Goal: Task Accomplishment & Management: Use online tool/utility

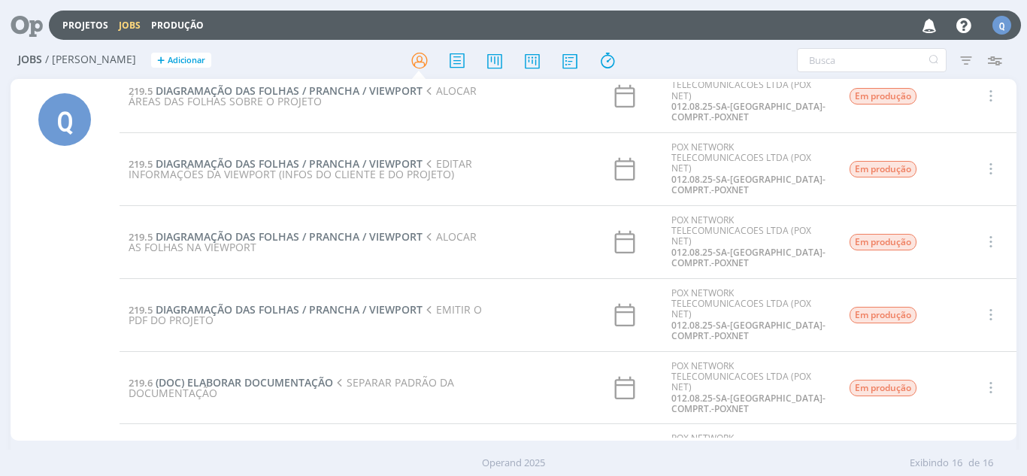
scroll to position [826, 0]
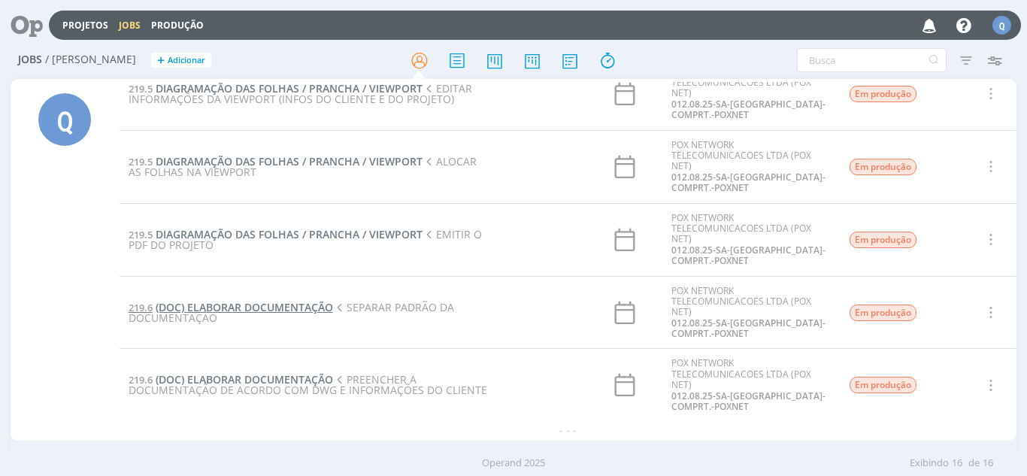
click at [274, 304] on span "(DOC) ELABORAR DOCUMENTAÇÃO" at bounding box center [244, 307] width 177 height 14
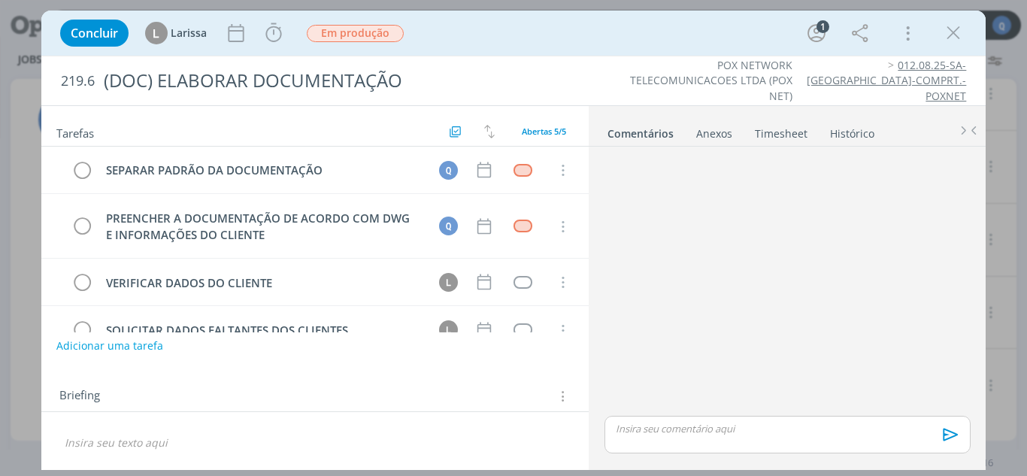
click at [765, 126] on link "Timesheet" at bounding box center [781, 131] width 54 height 22
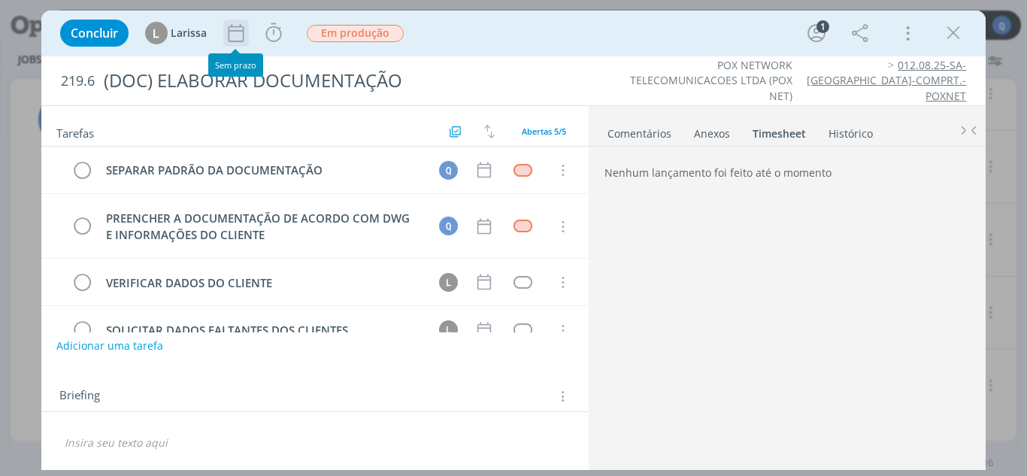
click at [229, 32] on icon "dialog" at bounding box center [236, 33] width 16 height 18
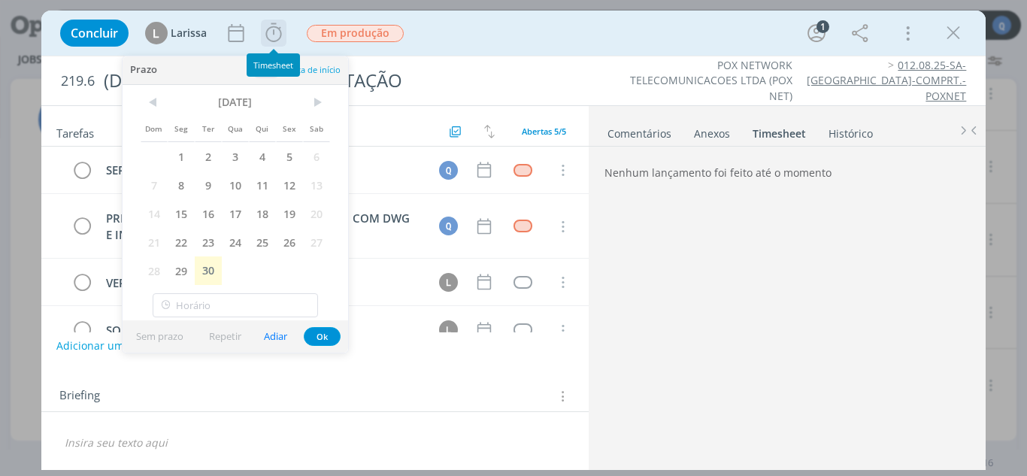
click at [273, 43] on icon "dialog" at bounding box center [273, 33] width 23 height 23
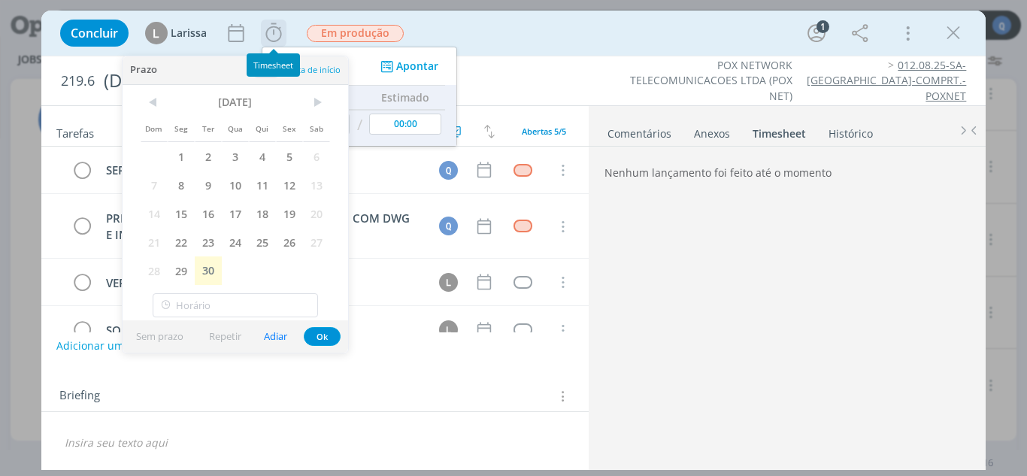
click at [271, 38] on icon "dialog" at bounding box center [273, 33] width 23 height 23
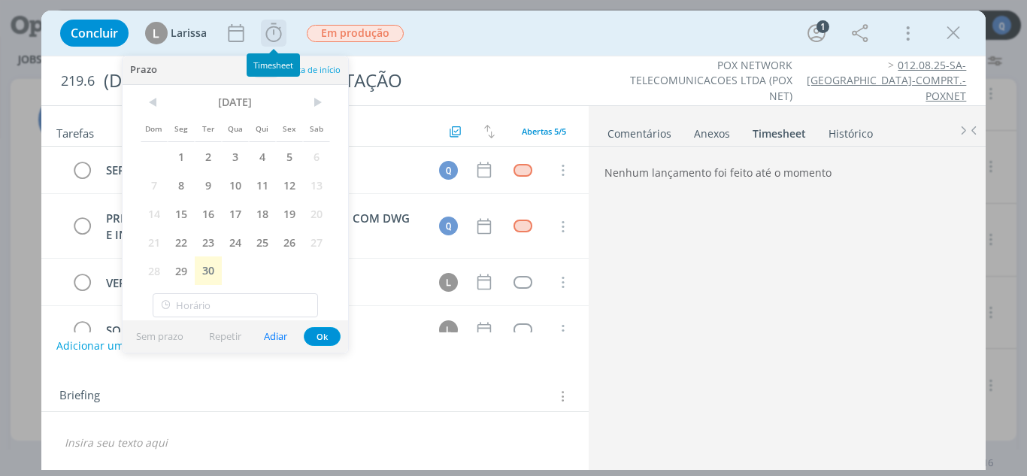
click at [273, 36] on icon "dialog" at bounding box center [273, 33] width 23 height 23
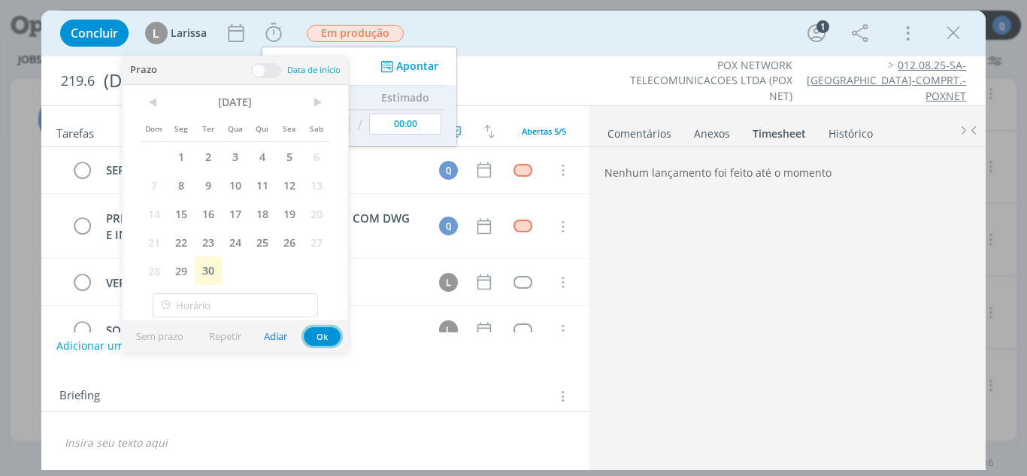
click at [314, 338] on button "Ok" at bounding box center [322, 336] width 37 height 19
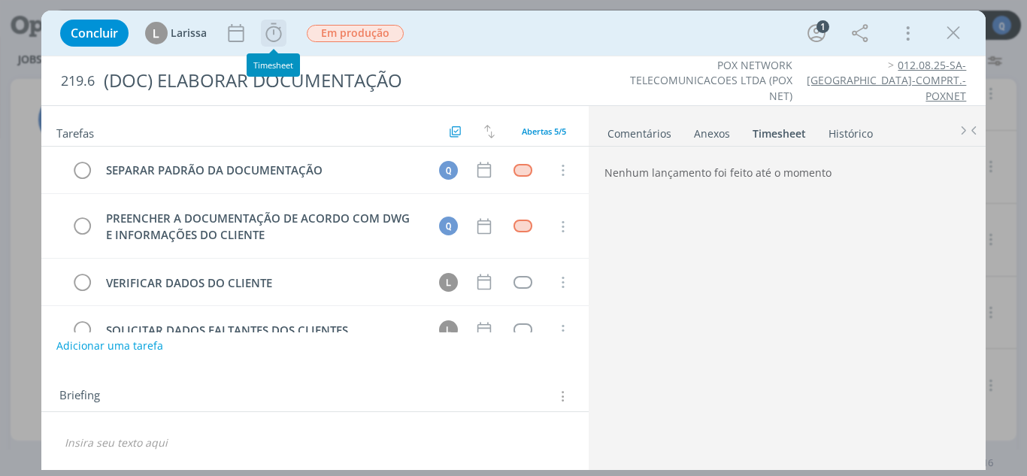
click at [275, 42] on icon "dialog" at bounding box center [273, 33] width 23 height 23
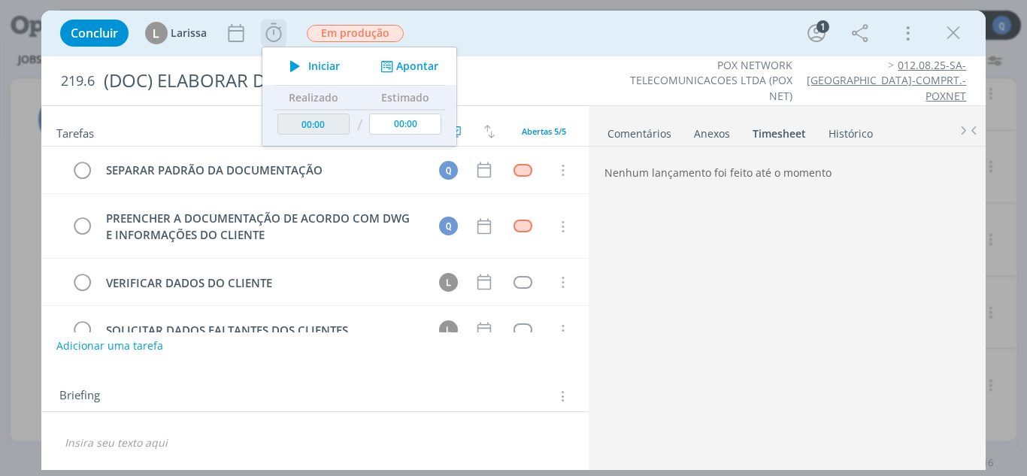
click at [328, 74] on button "Iniciar" at bounding box center [310, 66] width 59 height 21
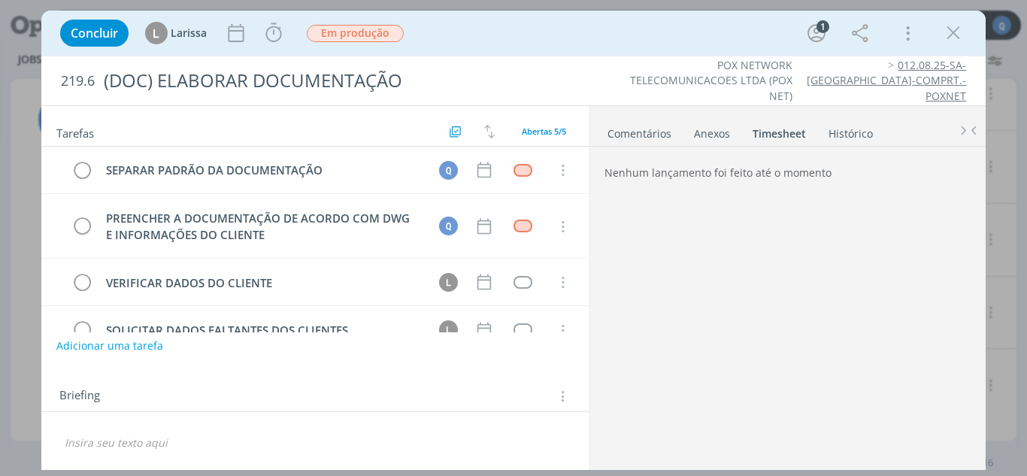
click at [757, 141] on link "Timesheet" at bounding box center [779, 131] width 55 height 22
click at [279, 34] on icon "dialog" at bounding box center [273, 33] width 23 height 23
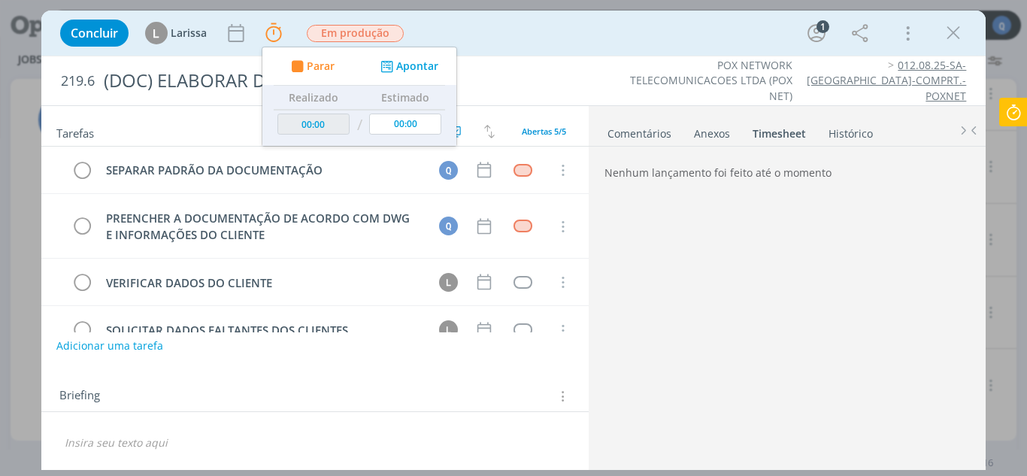
click at [1016, 120] on icon at bounding box center [1013, 112] width 27 height 29
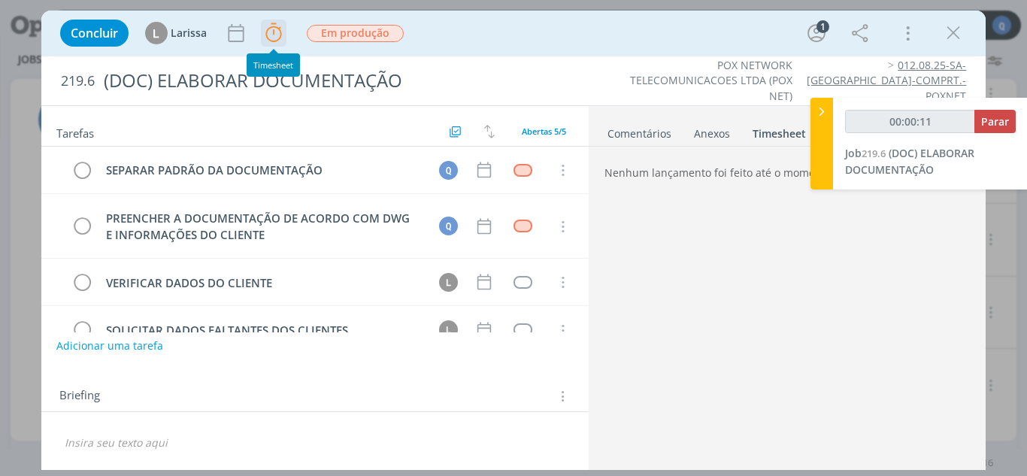
click at [273, 38] on icon "dialog" at bounding box center [273, 33] width 23 height 23
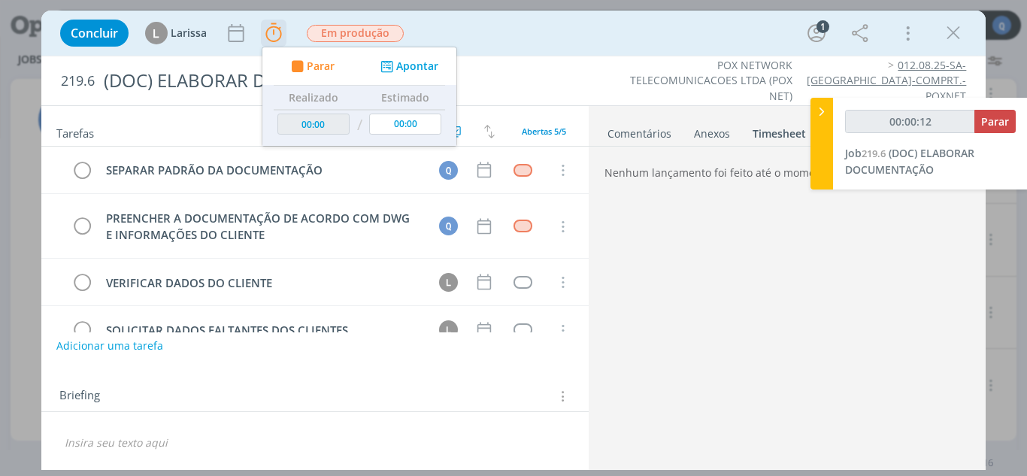
click at [429, 70] on button "Apontar" at bounding box center [408, 67] width 62 height 16
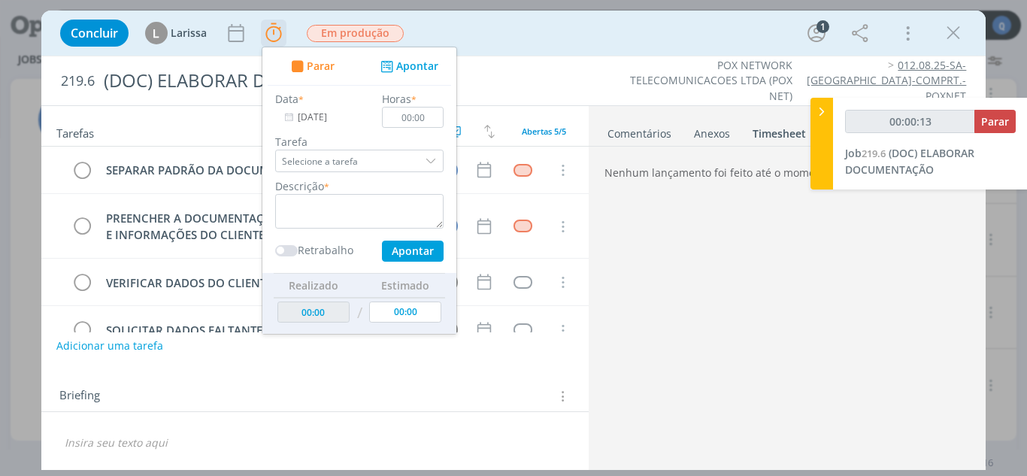
click at [430, 155] on div "dialog" at bounding box center [432, 161] width 23 height 23
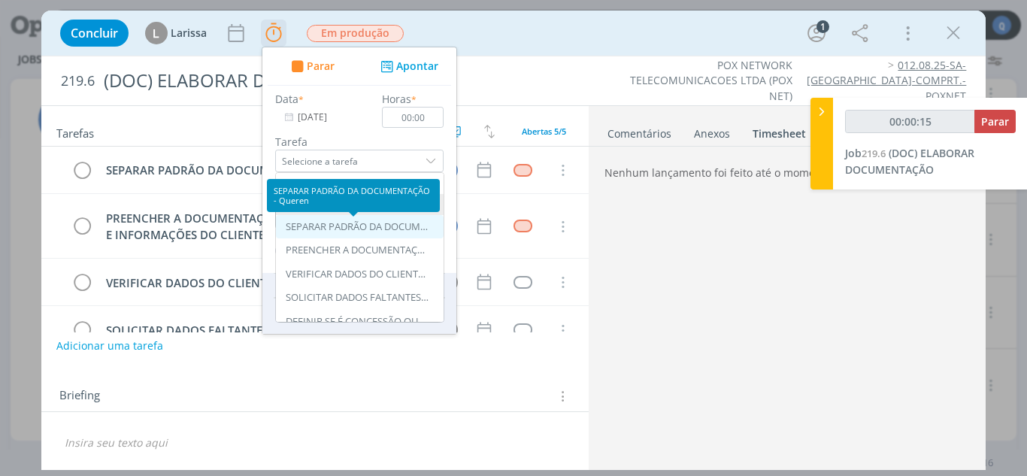
type input "00:00:16"
click at [337, 231] on div "SEPARAR PADRÃO DA DOCUMENTAÇÃO - Queren" at bounding box center [357, 227] width 143 height 12
type input "SEPARAR PADRÃO DA DOCUMENTAÇÃO"
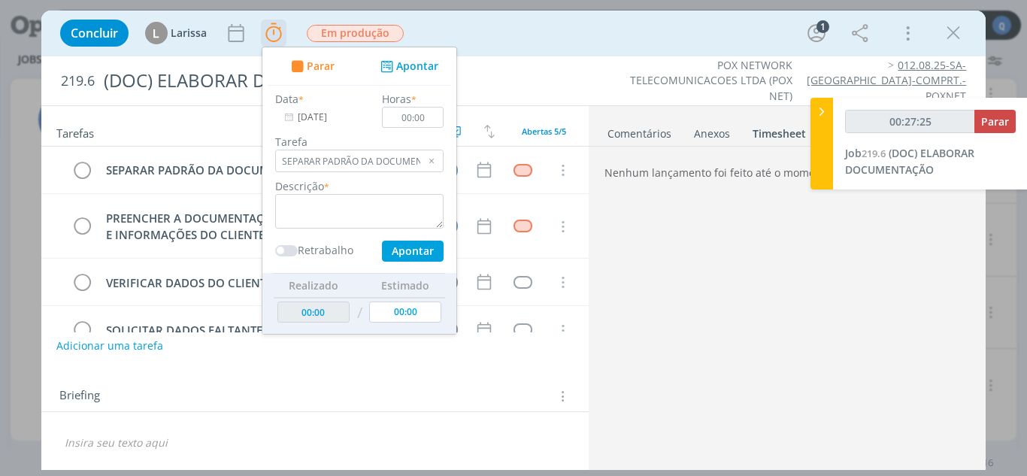
type input "00:28:25"
